Goal: Task Accomplishment & Management: Use online tool/utility

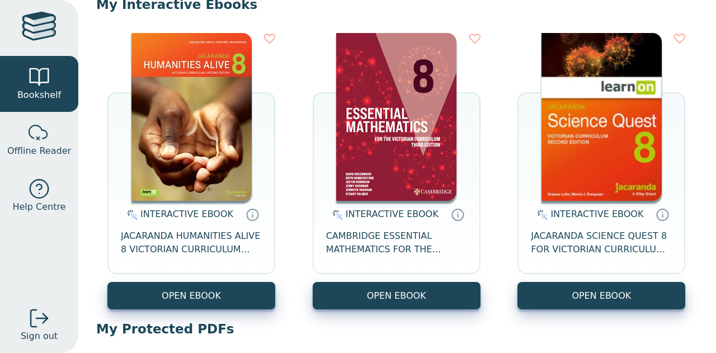
scroll to position [121, 0]
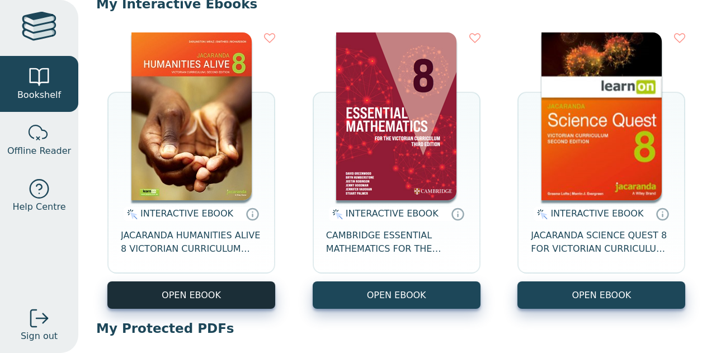
click at [212, 289] on button "OPEN EBOOK" at bounding box center [191, 295] width 168 height 27
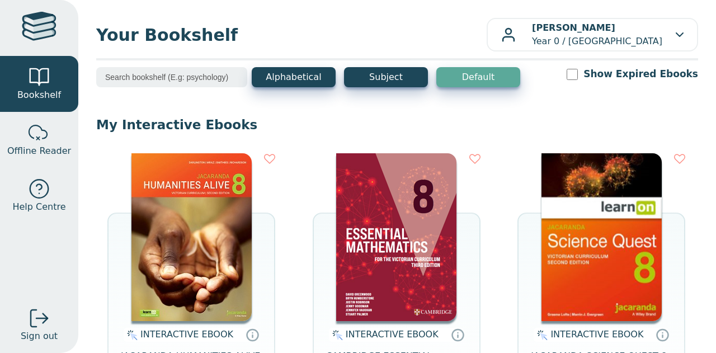
click at [224, 263] on img at bounding box center [192, 237] width 120 height 168
